Goal: Task Accomplishment & Management: Manage account settings

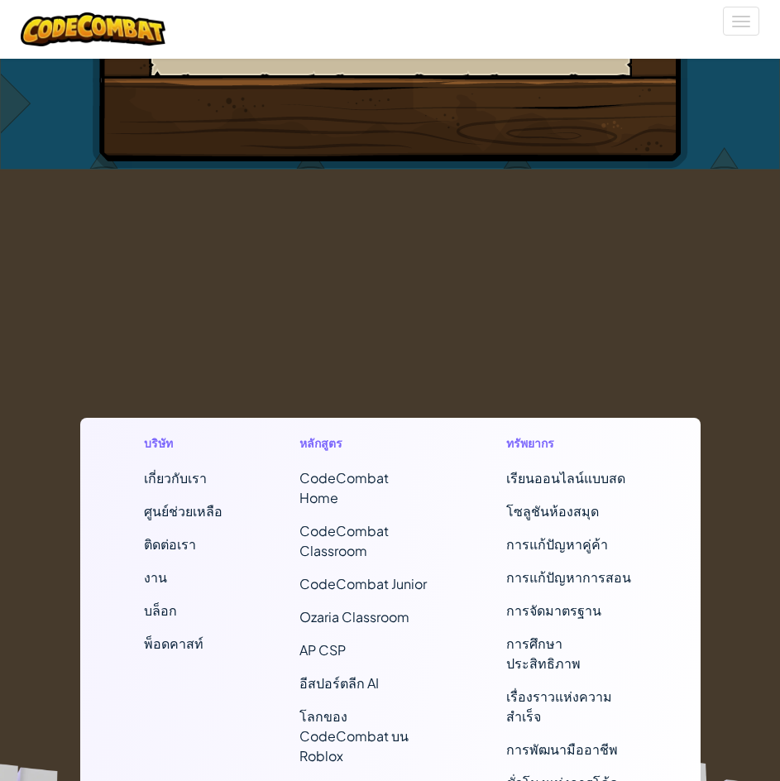
scroll to position [910, 0]
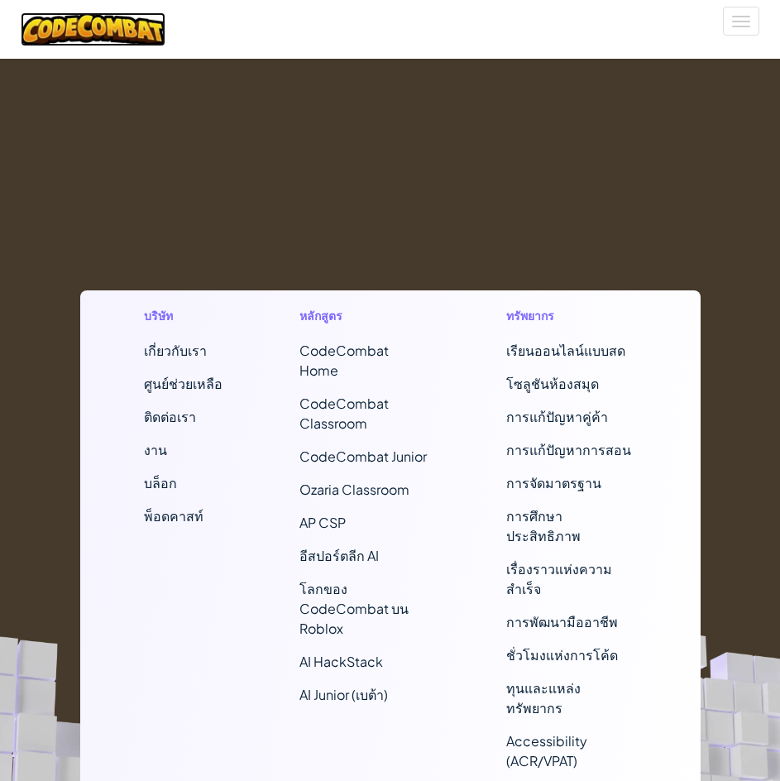
click at [110, 26] on img at bounding box center [93, 29] width 145 height 34
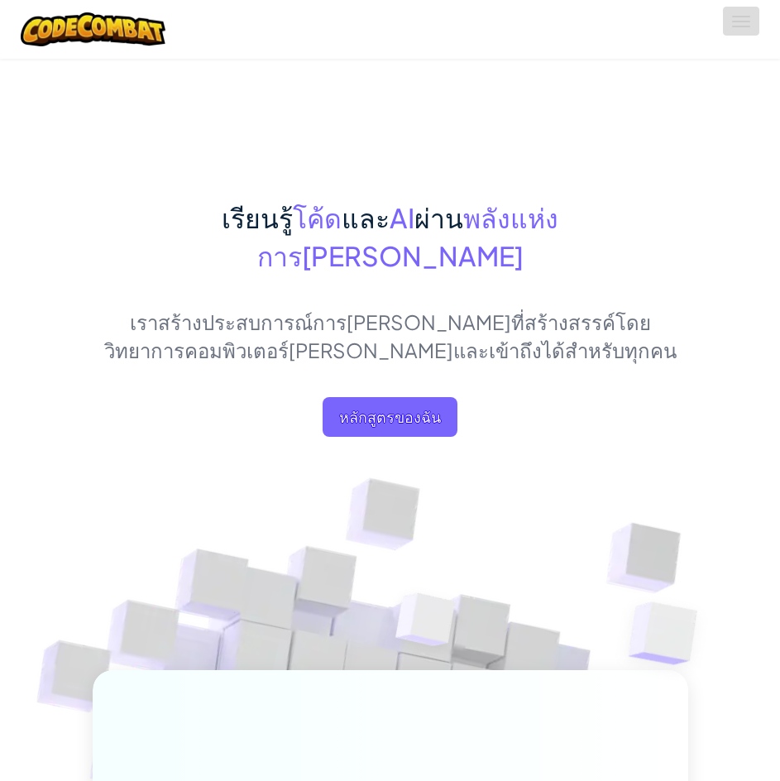
click at [742, 29] on button "รีโมทคอนโทรล" at bounding box center [741, 21] width 36 height 29
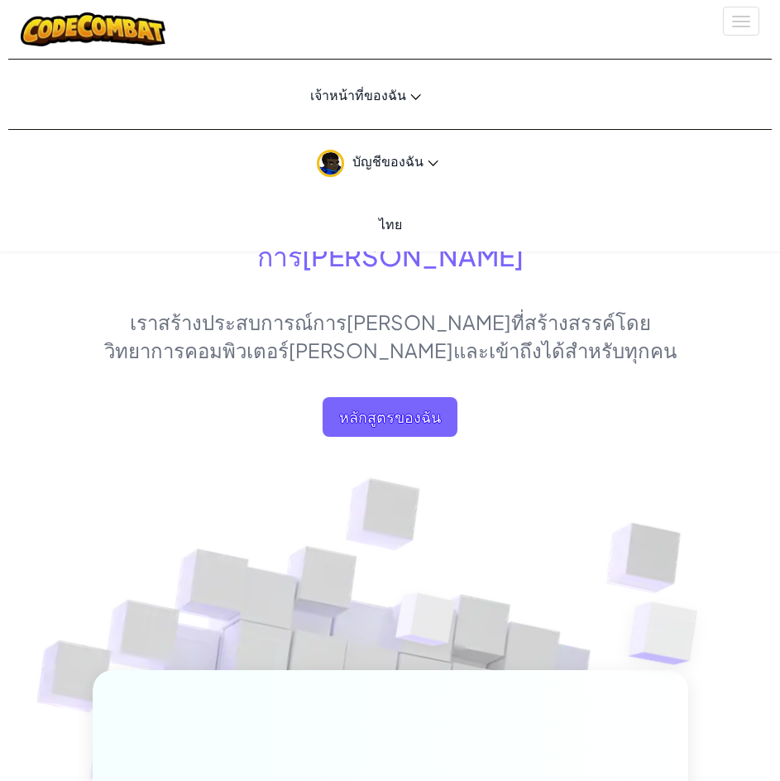
click at [411, 165] on font "บัญชีของฉัน" at bounding box center [387, 160] width 71 height 17
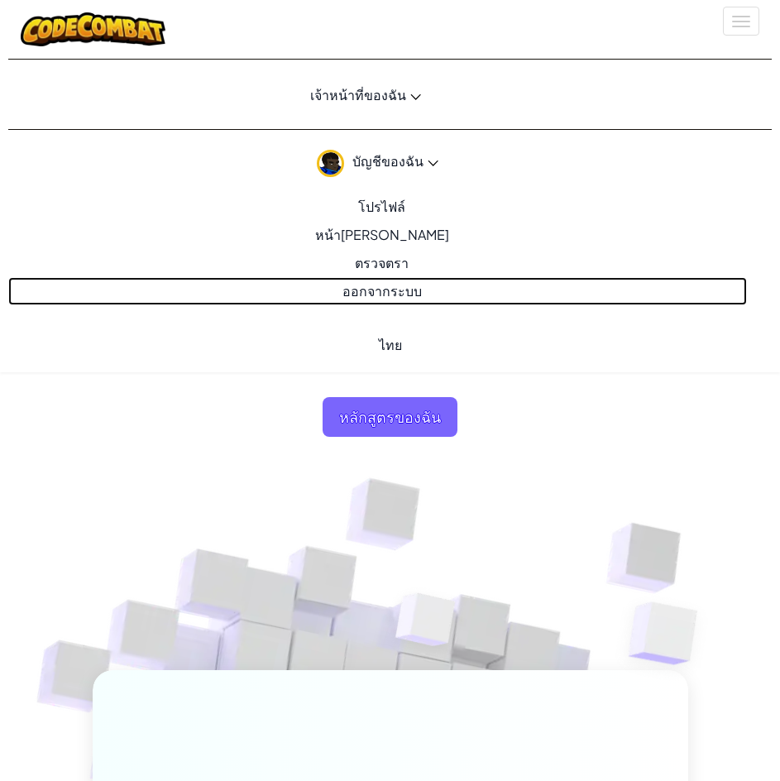
click at [403, 294] on font "ออกจากระบบ" at bounding box center [381, 290] width 79 height 17
